Goal: Task Accomplishment & Management: Manage account settings

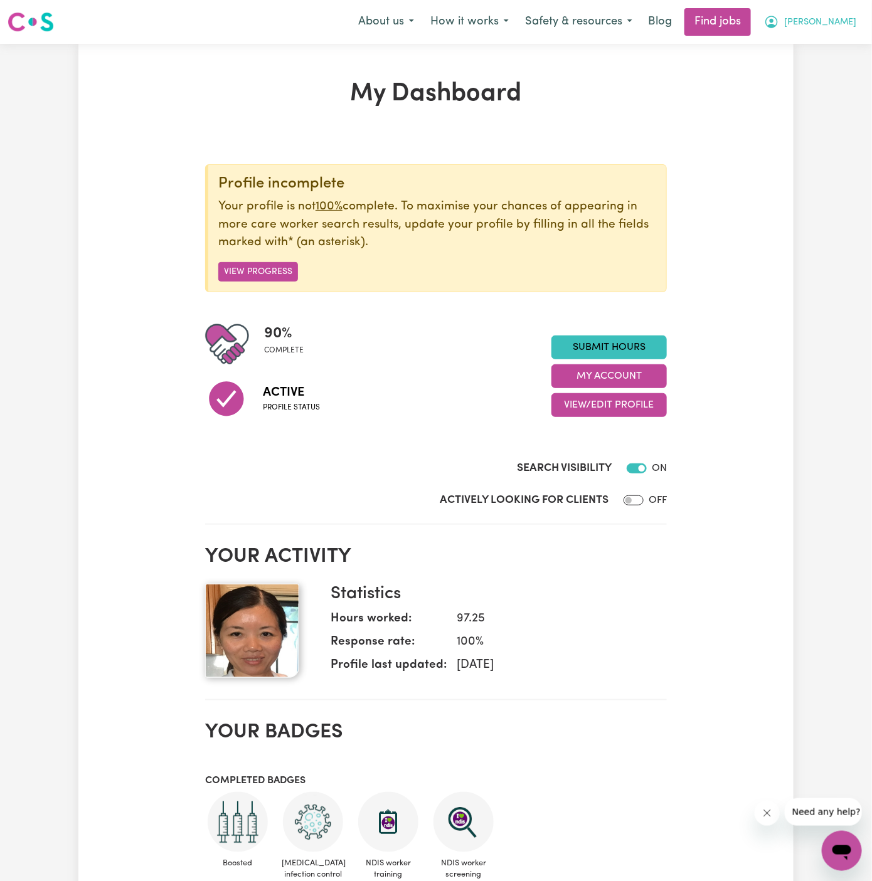
click at [842, 26] on span "Amy" at bounding box center [820, 23] width 72 height 14
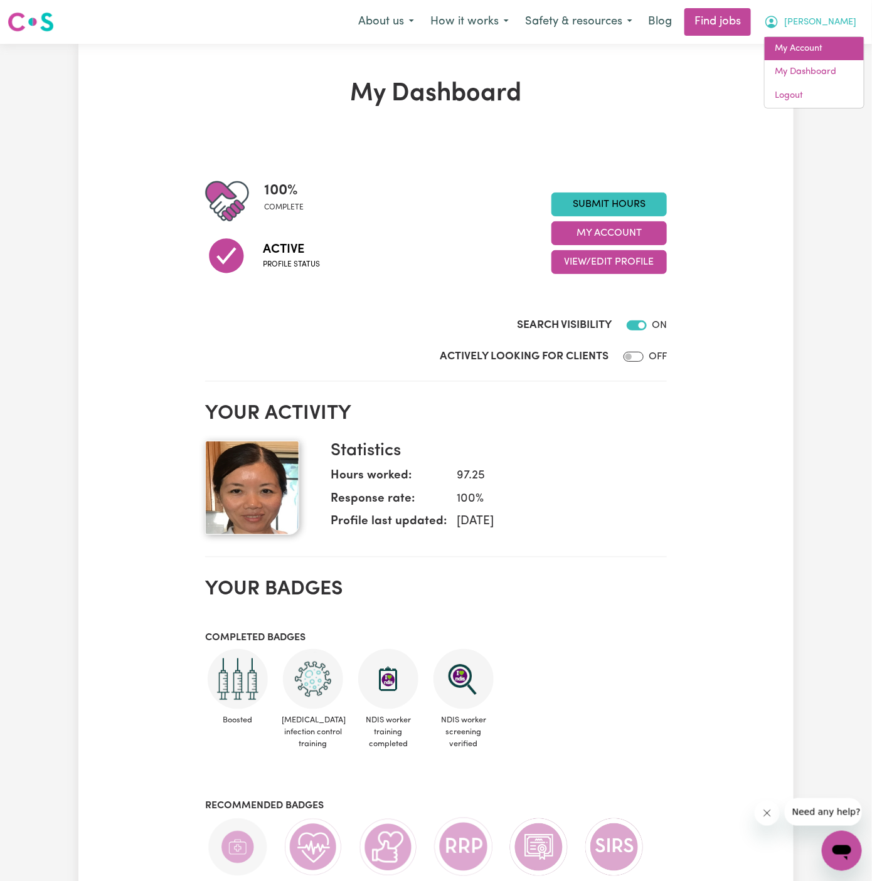
click at [842, 43] on link "My Account" at bounding box center [814, 49] width 99 height 24
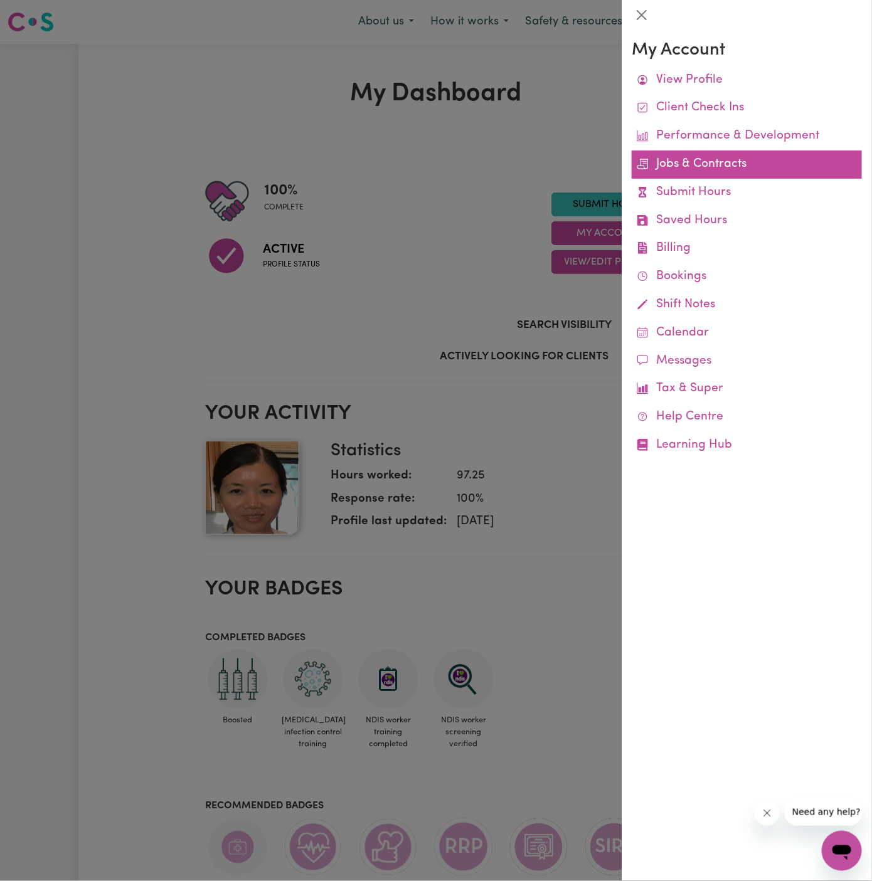
click at [726, 159] on link "Jobs & Contracts" at bounding box center [747, 165] width 230 height 28
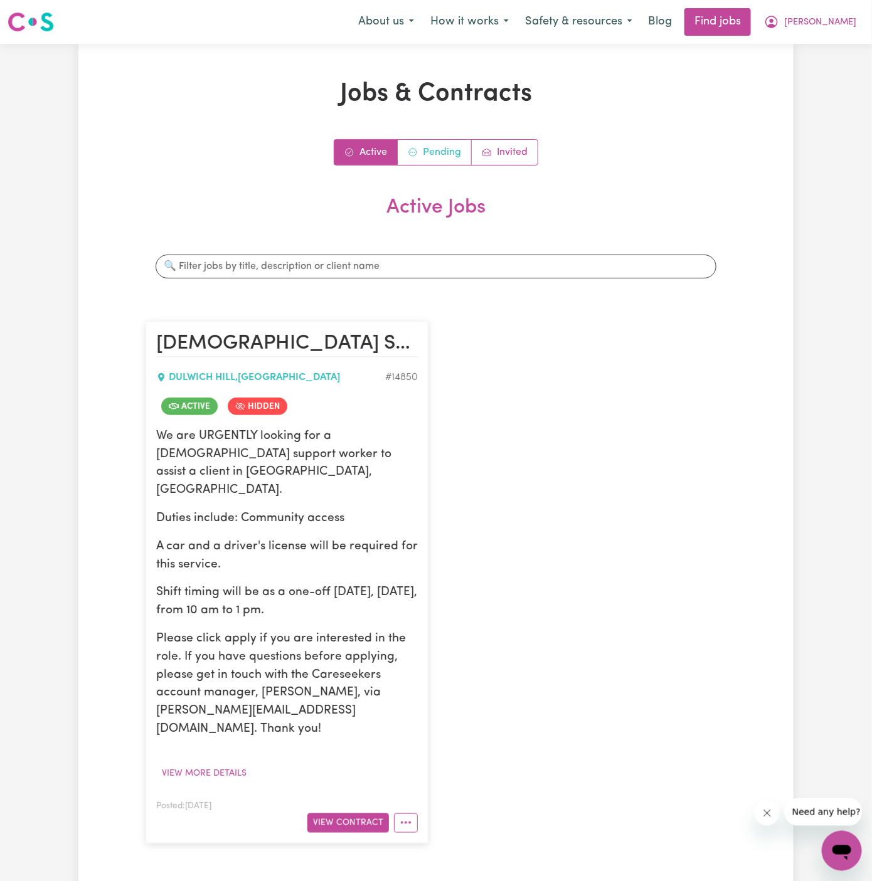
click at [437, 156] on link "Pending" at bounding box center [435, 152] width 74 height 25
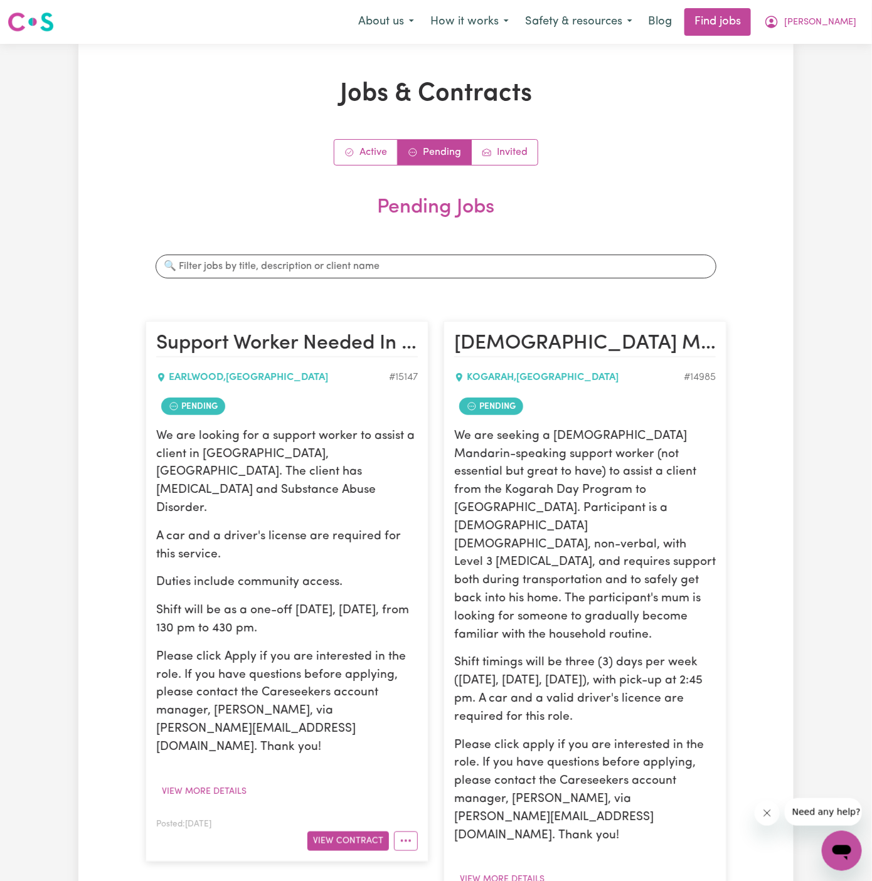
scroll to position [53, 0]
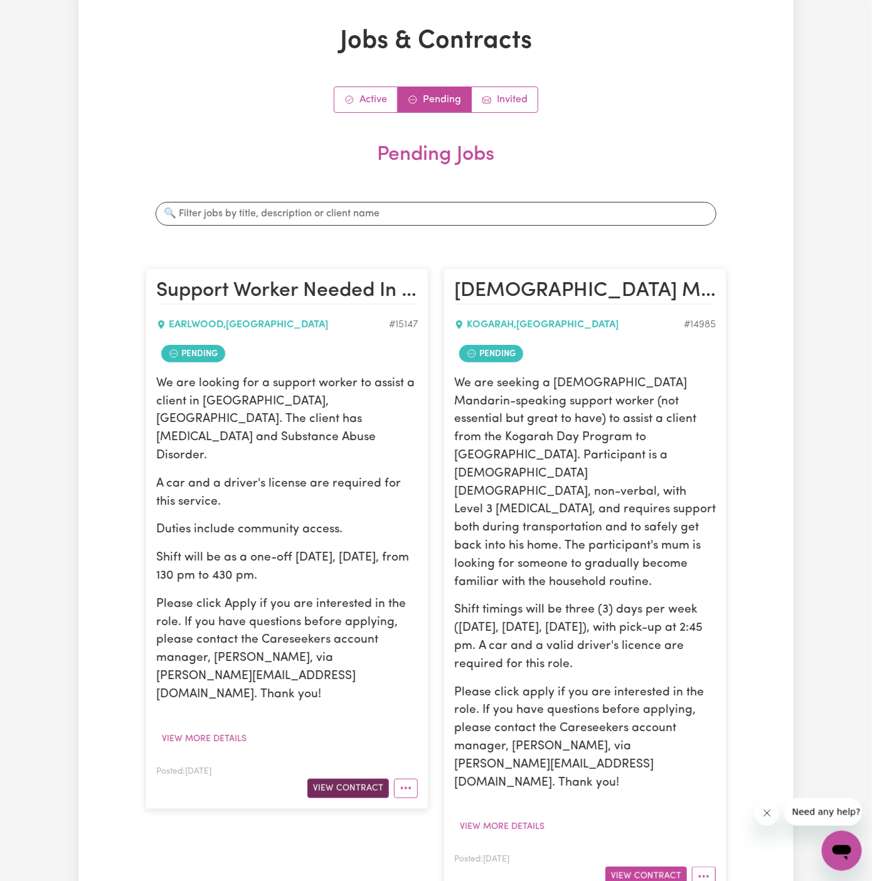
click at [363, 779] on button "View Contract" at bounding box center [348, 788] width 82 height 19
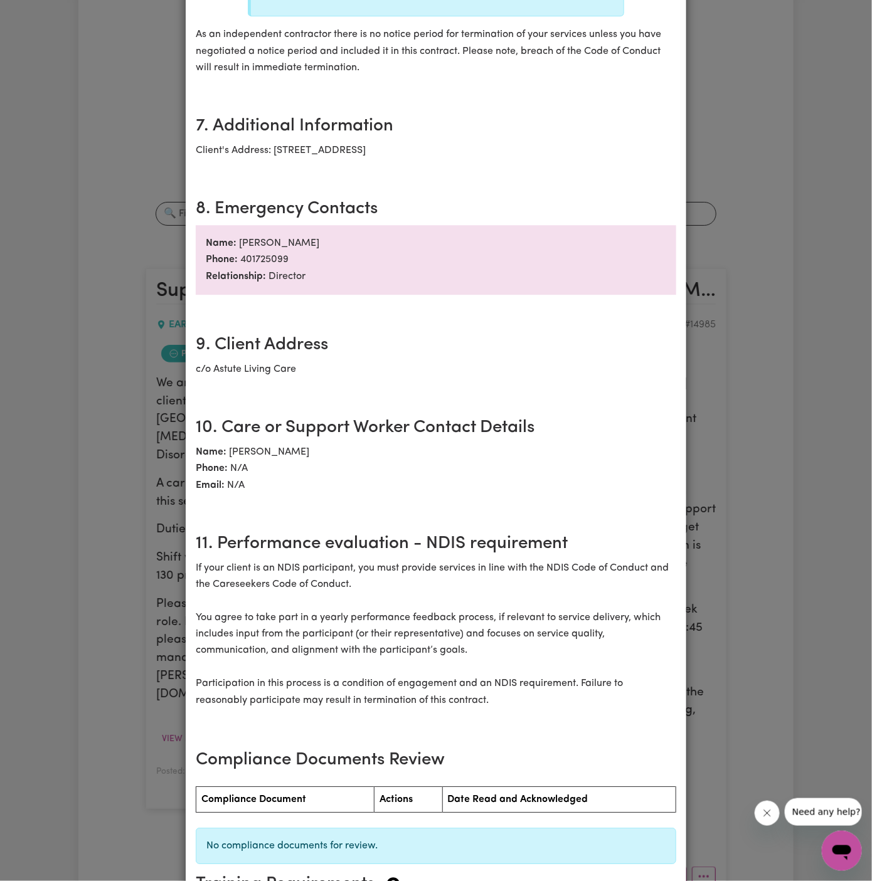
scroll to position [1232, 0]
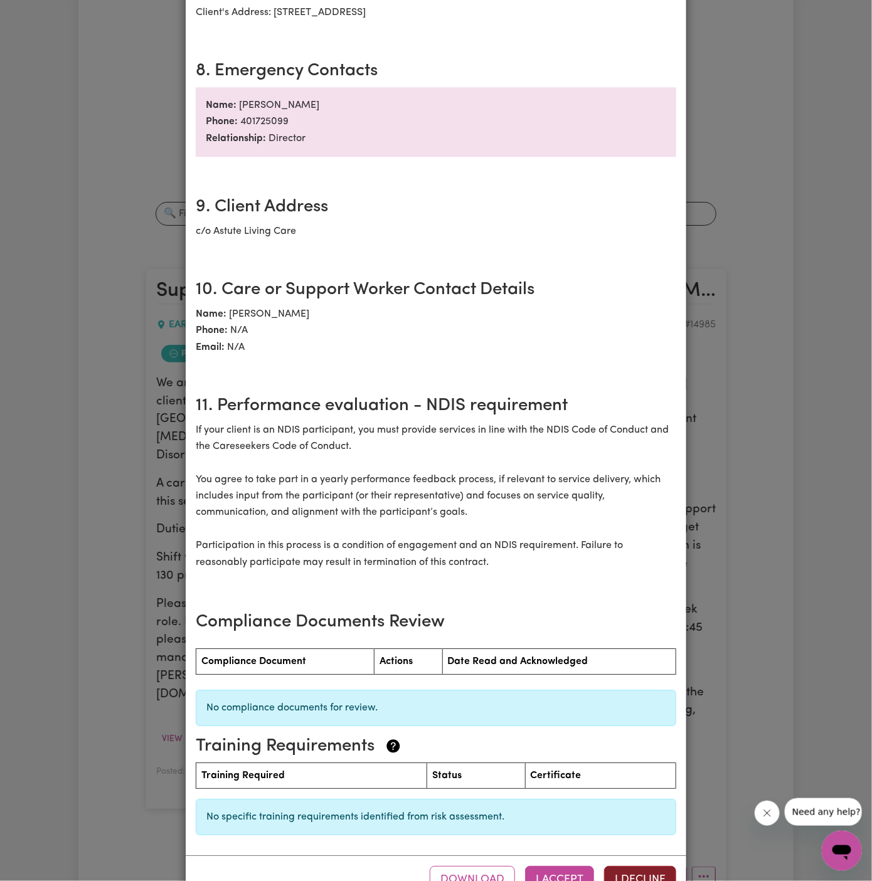
click at [630, 866] on button "I Decline" at bounding box center [640, 880] width 72 height 28
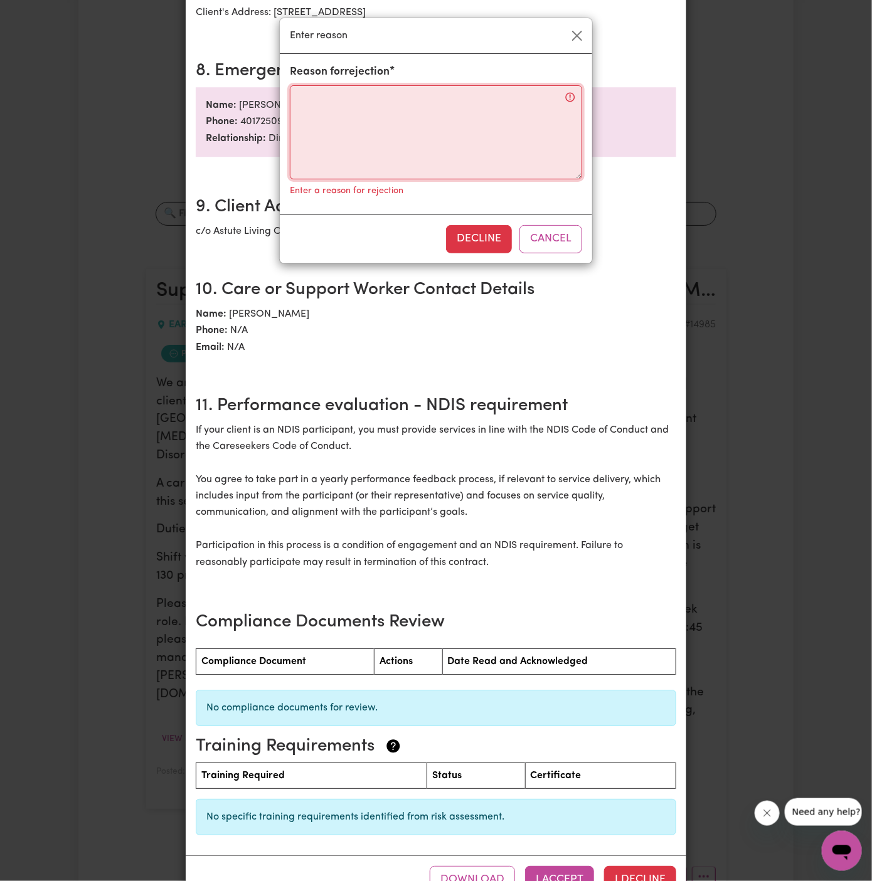
click at [500, 125] on textarea "Reason for rejection" at bounding box center [436, 132] width 292 height 94
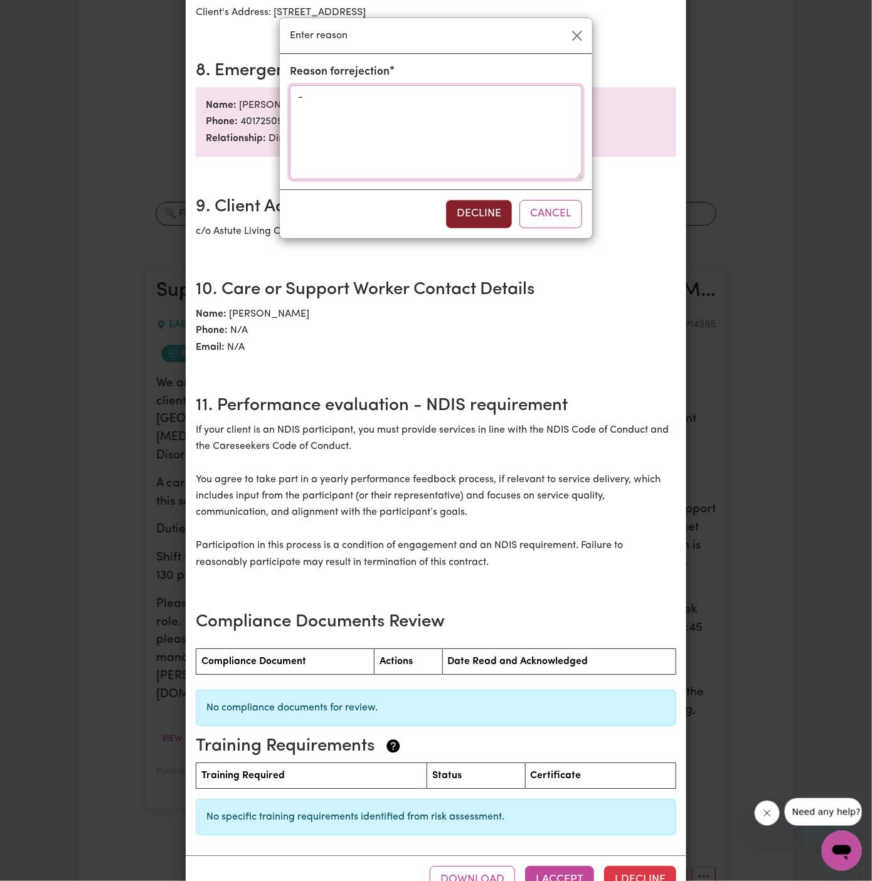
type textarea "-"
click at [494, 212] on button "Decline" at bounding box center [479, 214] width 66 height 28
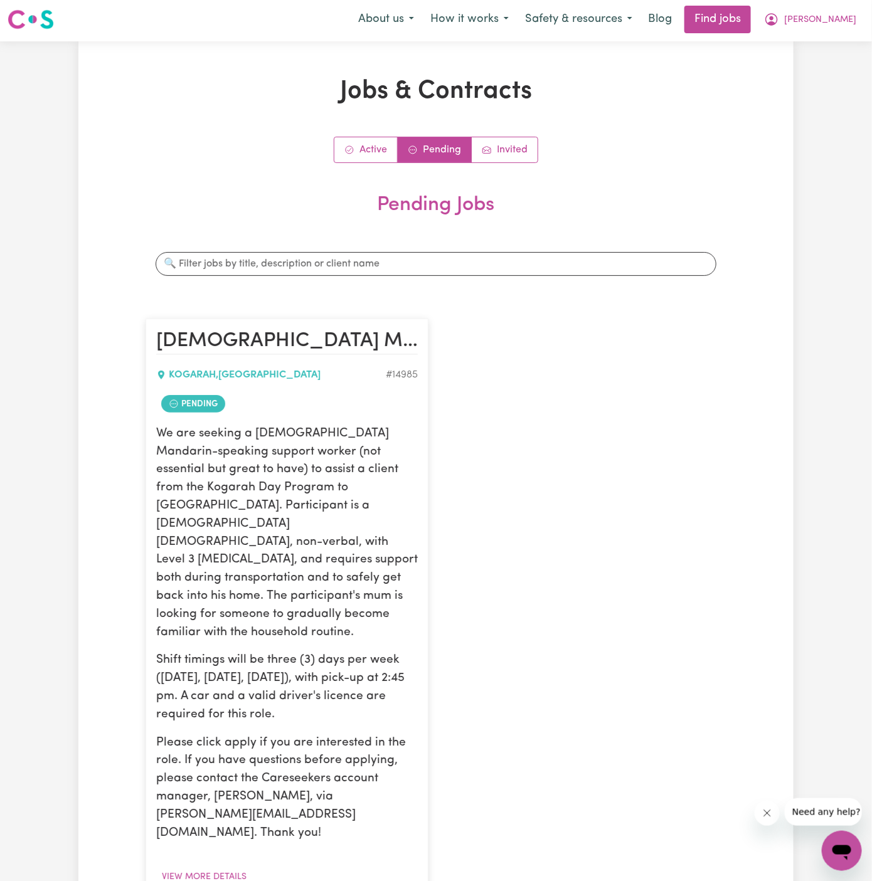
scroll to position [0, 0]
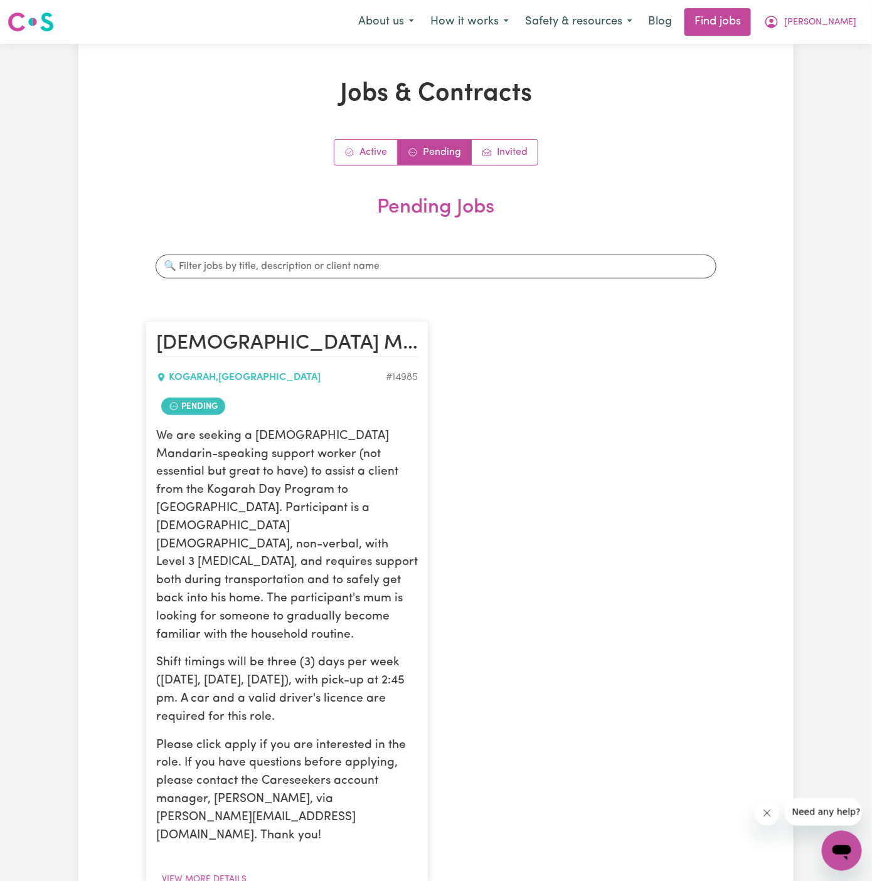
click at [665, 444] on div "Female Mandarin-speaking Support Worker Needed in Kogarah, NSW KOGARAH , New So…" at bounding box center [436, 635] width 596 height 653
click at [855, 18] on button "Amy" at bounding box center [810, 22] width 108 height 26
click at [827, 95] on link "Logout" at bounding box center [814, 96] width 99 height 24
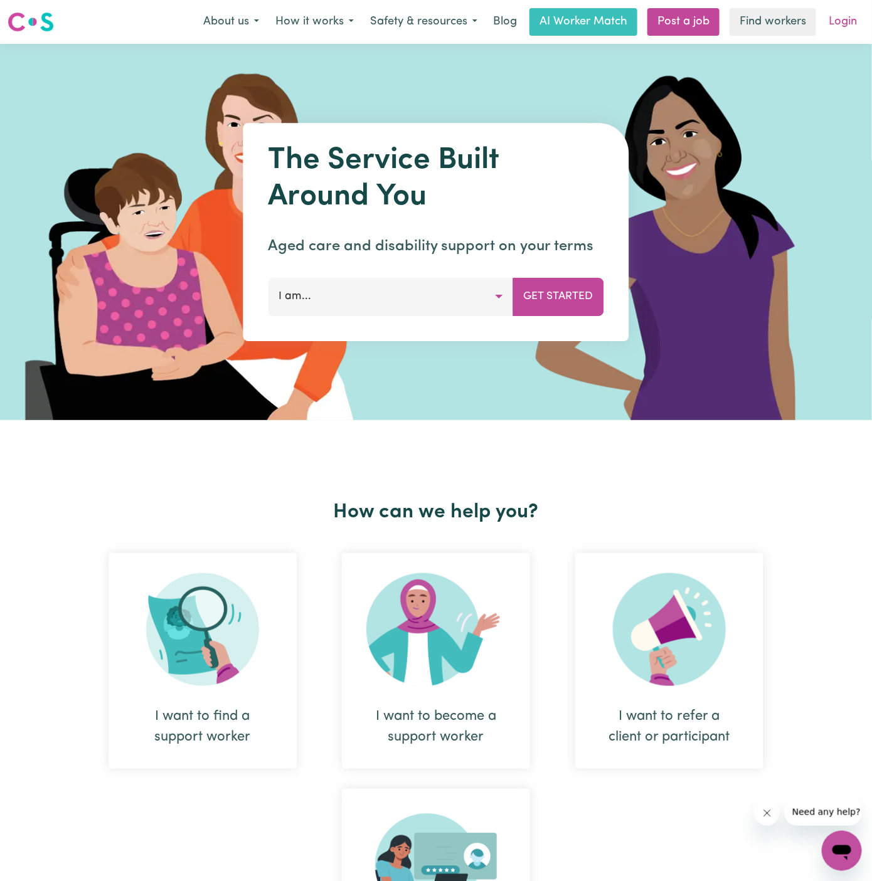
click at [855, 22] on link "Login" at bounding box center [842, 22] width 43 height 28
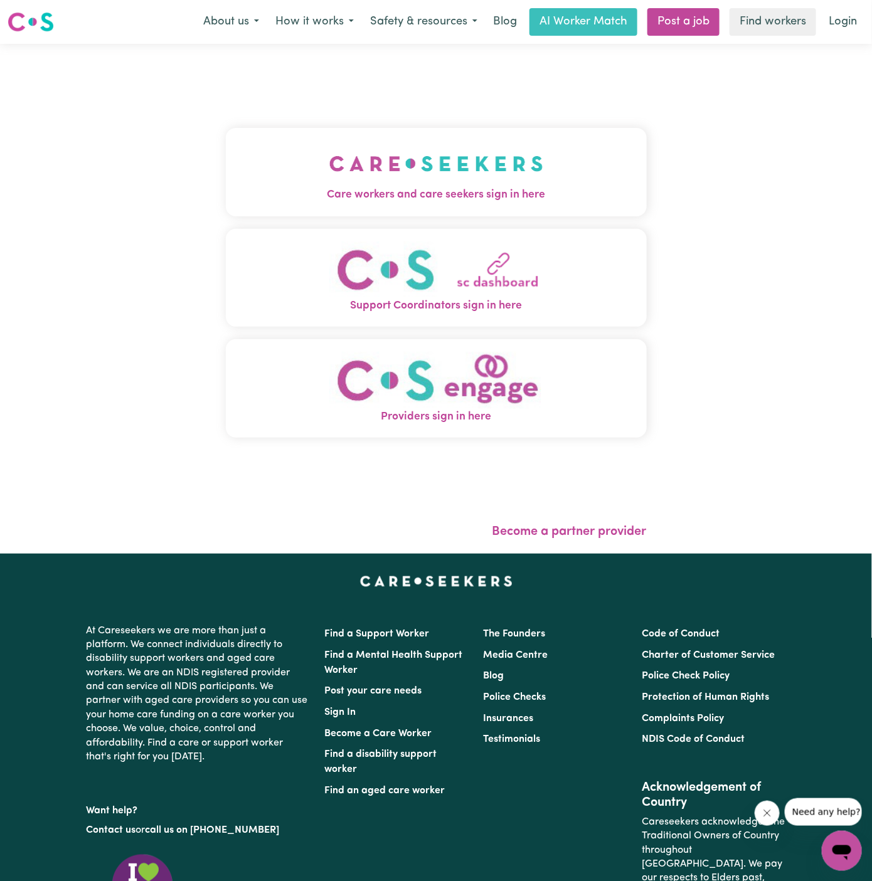
click at [275, 197] on span "Care workers and care seekers sign in here" at bounding box center [436, 195] width 421 height 16
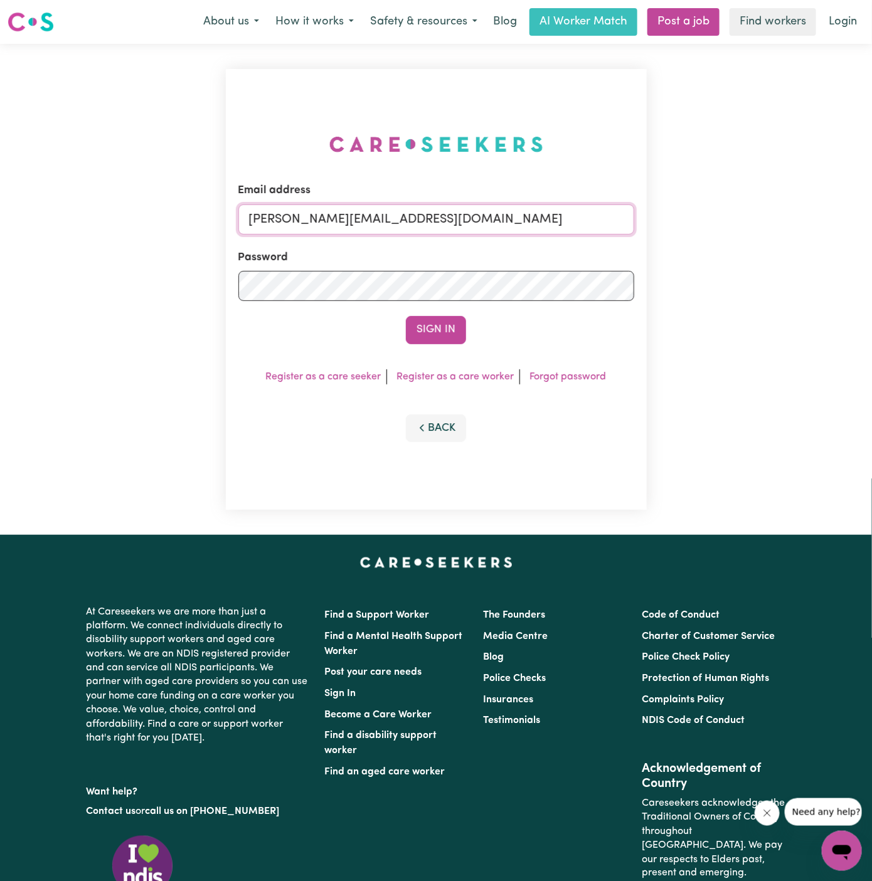
click at [497, 216] on input "dyan@careseekers.com.au" at bounding box center [436, 219] width 396 height 30
drag, startPoint x: 310, startPoint y: 222, endPoint x: 731, endPoint y: 290, distance: 426.3
click at [731, 290] on div "Email address superuser~JanusanBaltazarYS@careseekers.com.au Password Sign In R…" at bounding box center [436, 289] width 872 height 491
type input "superuser~ggkytuan@yahoo.com"
click at [406, 316] on button "Sign In" at bounding box center [436, 330] width 60 height 28
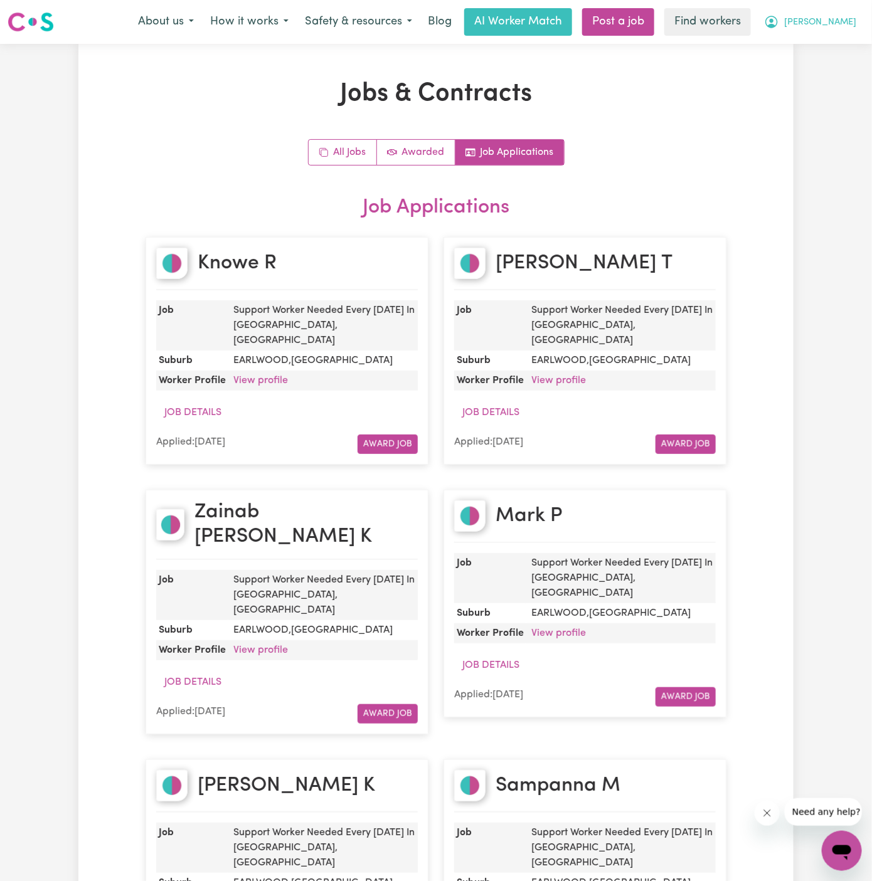
click at [846, 22] on span "[PERSON_NAME]" at bounding box center [820, 23] width 72 height 14
click at [846, 37] on link "My Dashboard" at bounding box center [814, 49] width 99 height 24
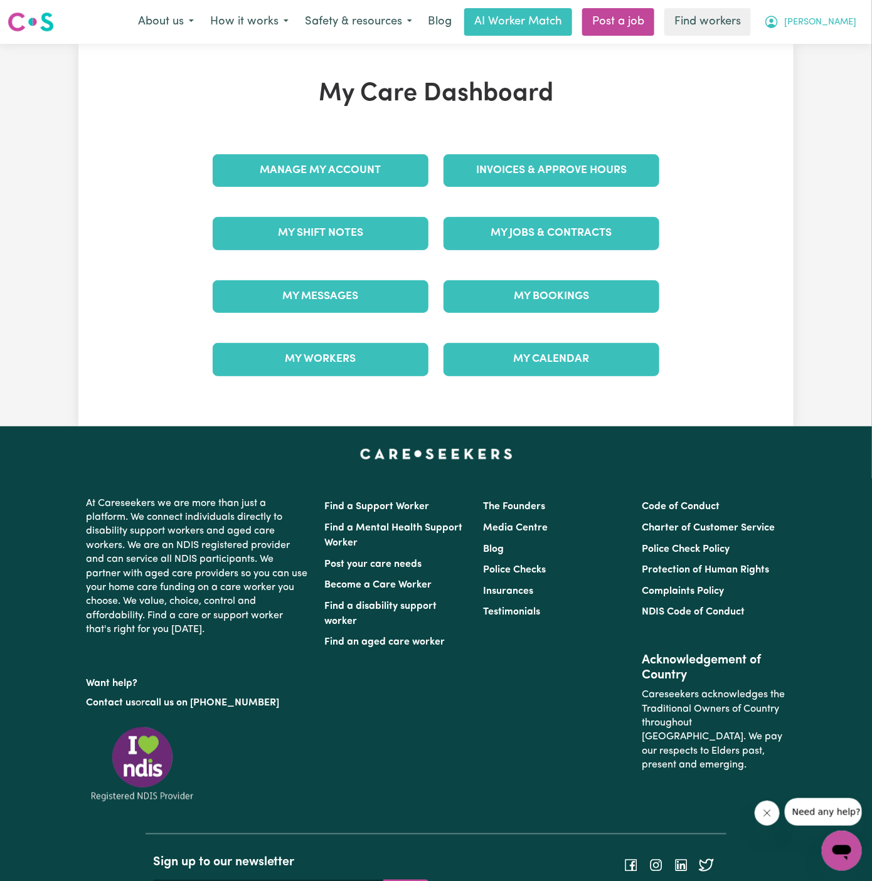
click at [842, 17] on span "[PERSON_NAME]" at bounding box center [820, 23] width 72 height 14
click at [840, 63] on link "Logout" at bounding box center [814, 72] width 99 height 24
